Goal: Information Seeking & Learning: Learn about a topic

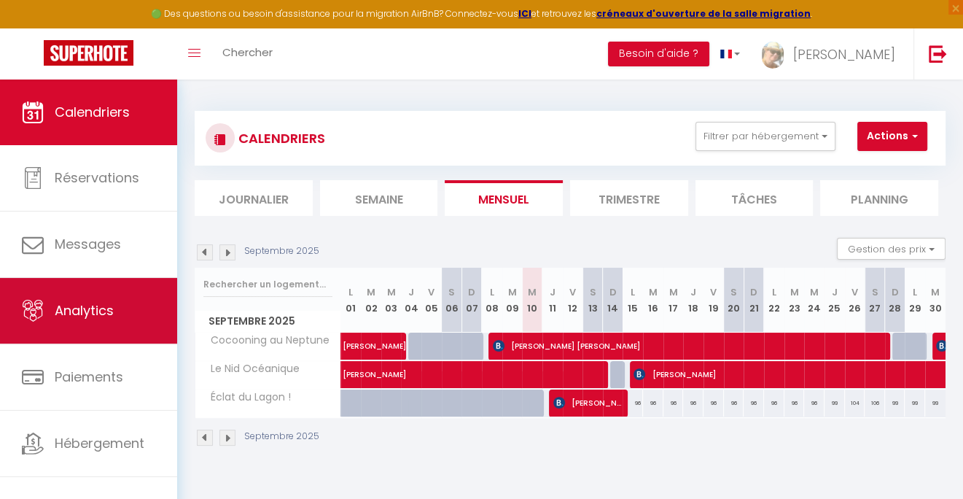
click at [102, 318] on span "Analytics" at bounding box center [84, 310] width 59 height 18
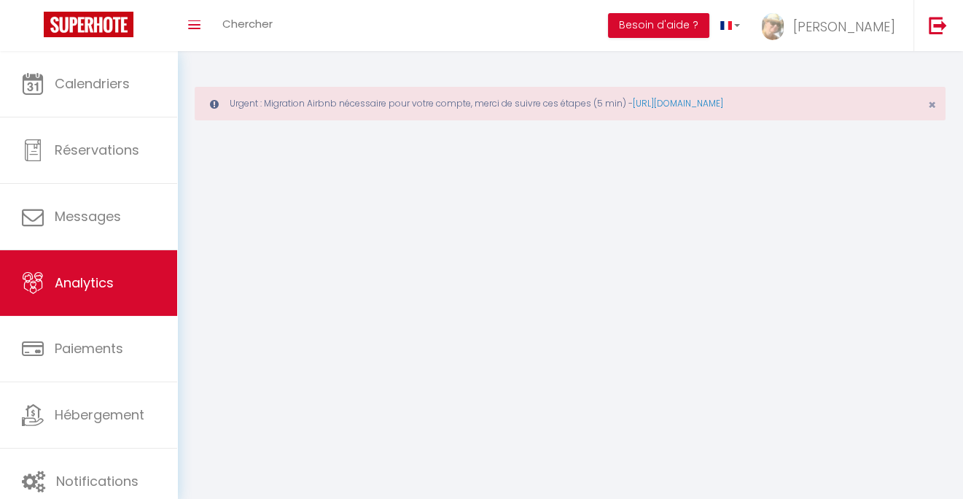
select select "2025"
select select "9"
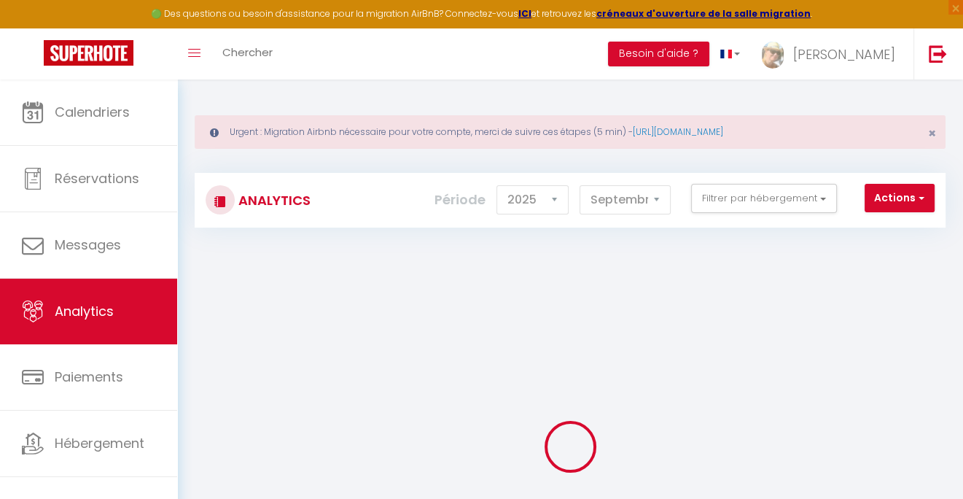
checkbox input "false"
checkbox Océanique "false"
checkbox \! "false"
checkbox Neptune "false"
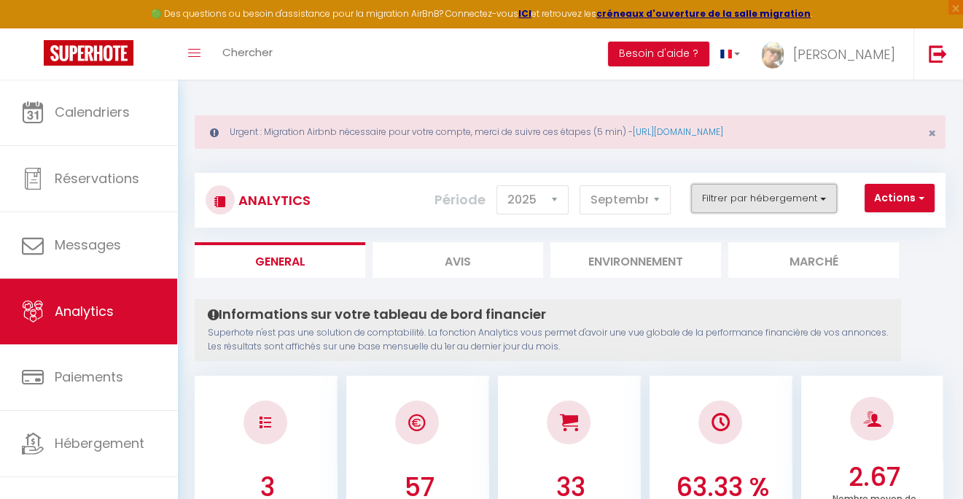
click at [758, 207] on button "Filtrer par hébergement" at bounding box center [764, 198] width 146 height 29
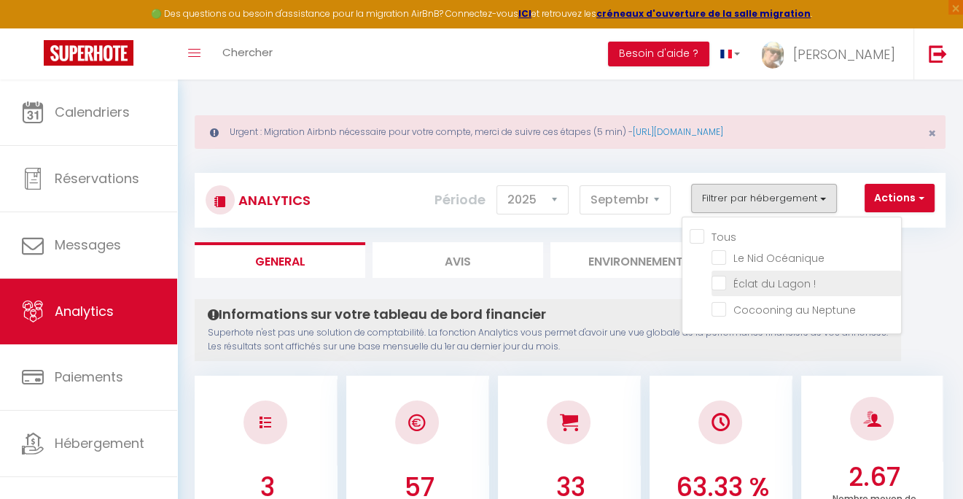
click at [724, 287] on \! "checkbox" at bounding box center [807, 282] width 190 height 15
checkbox \! "true"
checkbox Océanique "false"
checkbox Neptune "false"
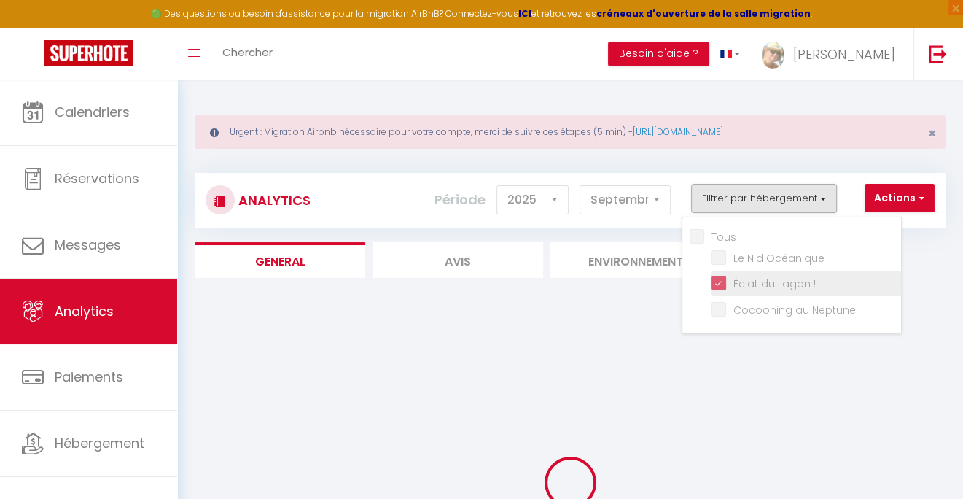
checkbox Océanique "false"
checkbox Neptune "false"
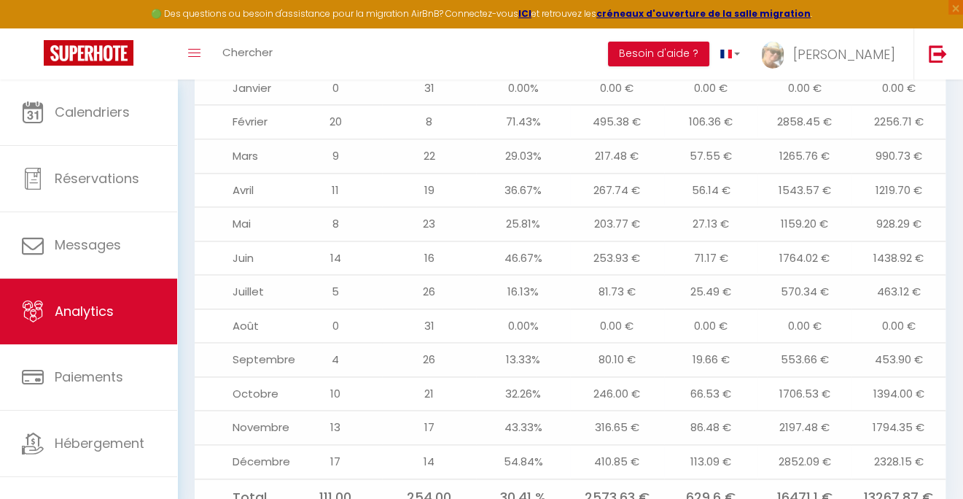
scroll to position [1659, 0]
